Goal: Navigation & Orientation: Find specific page/section

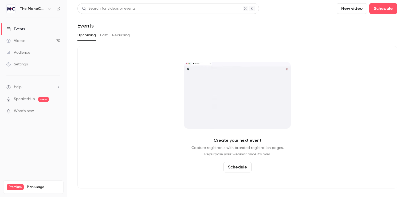
click at [50, 10] on icon "button" at bounding box center [49, 9] width 4 height 4
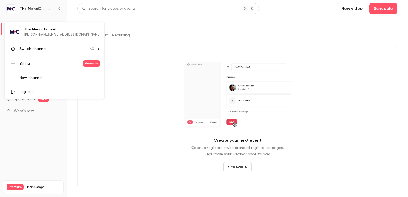
click at [38, 47] on span "Switch channel" at bounding box center [32, 49] width 27 height 6
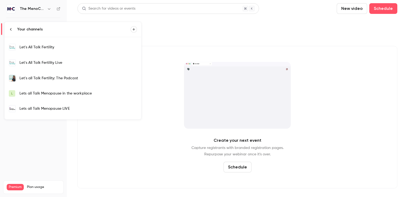
scroll to position [134, 0]
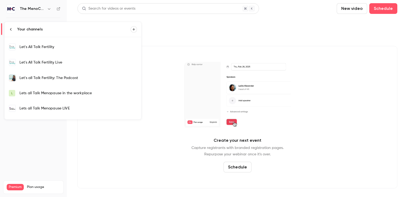
click at [52, 108] on div "Lets all Talk Menopause LIVE" at bounding box center [78, 108] width 118 height 5
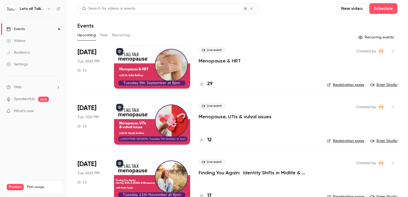
click at [380, 83] on link "Enter Studio" at bounding box center [384, 84] width 27 height 5
